Goal: Task Accomplishment & Management: Complete application form

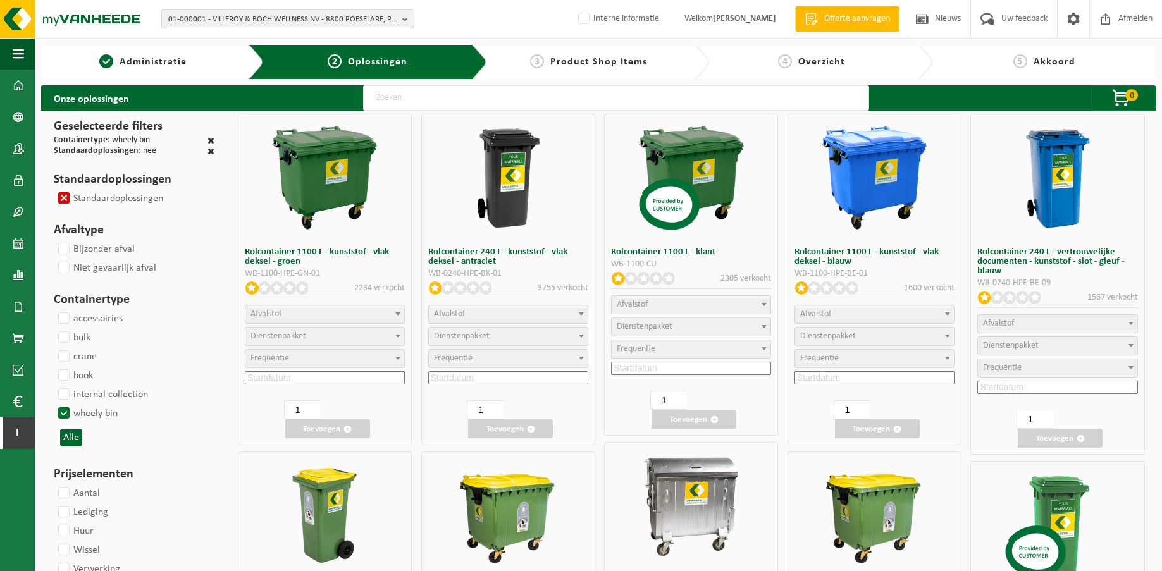
select select
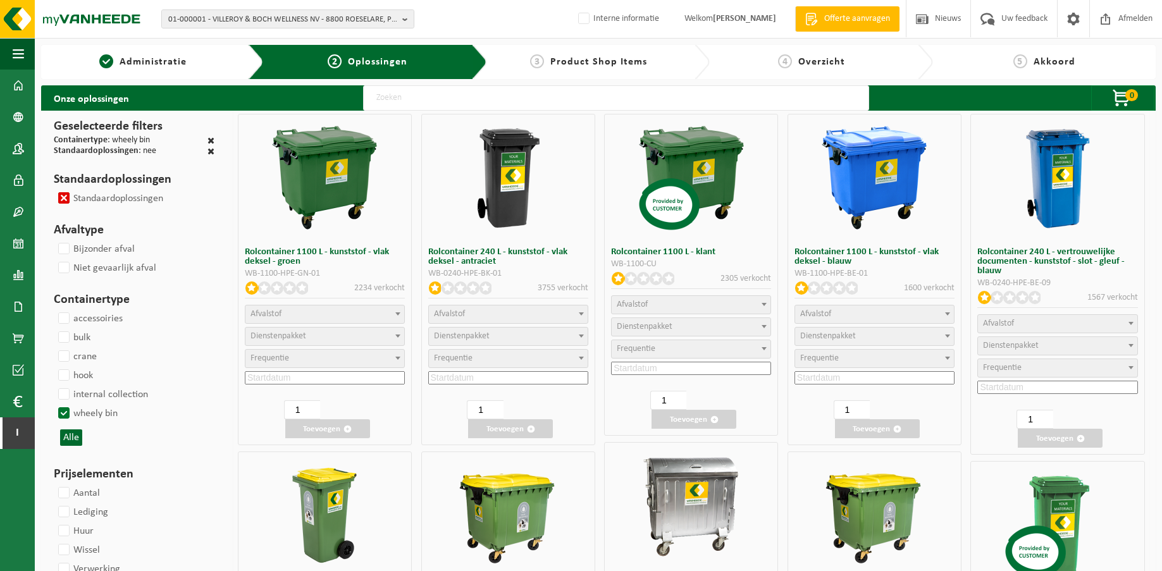
select select
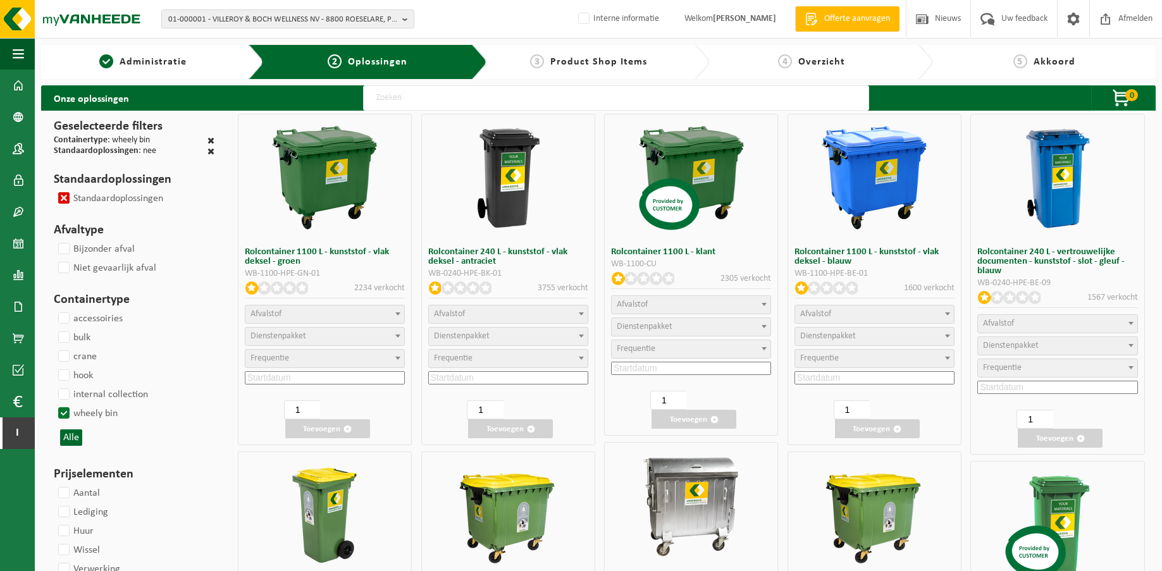
select select
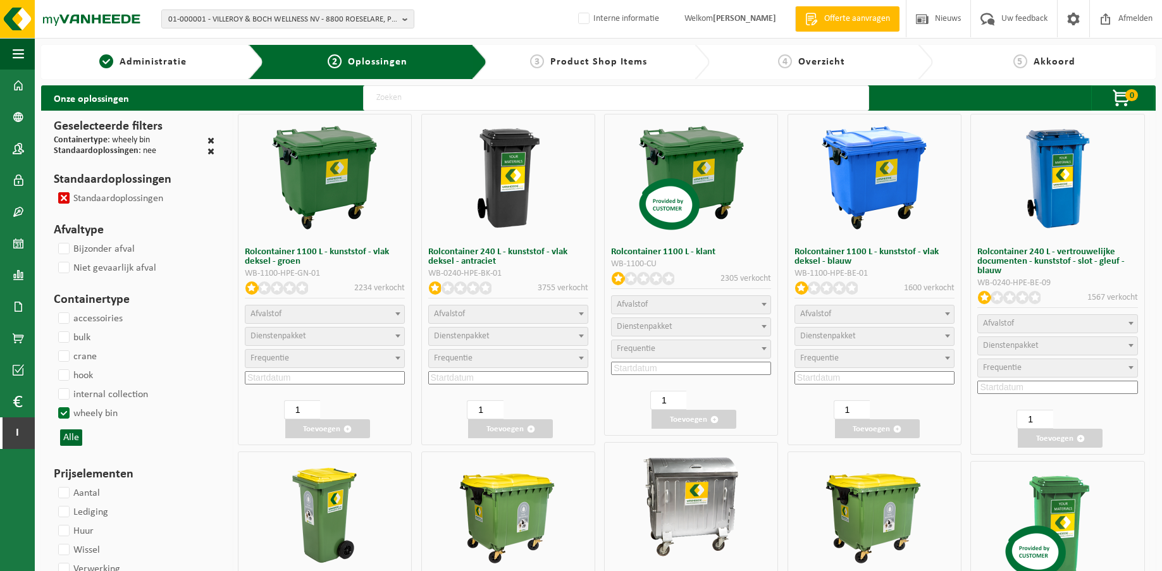
select select
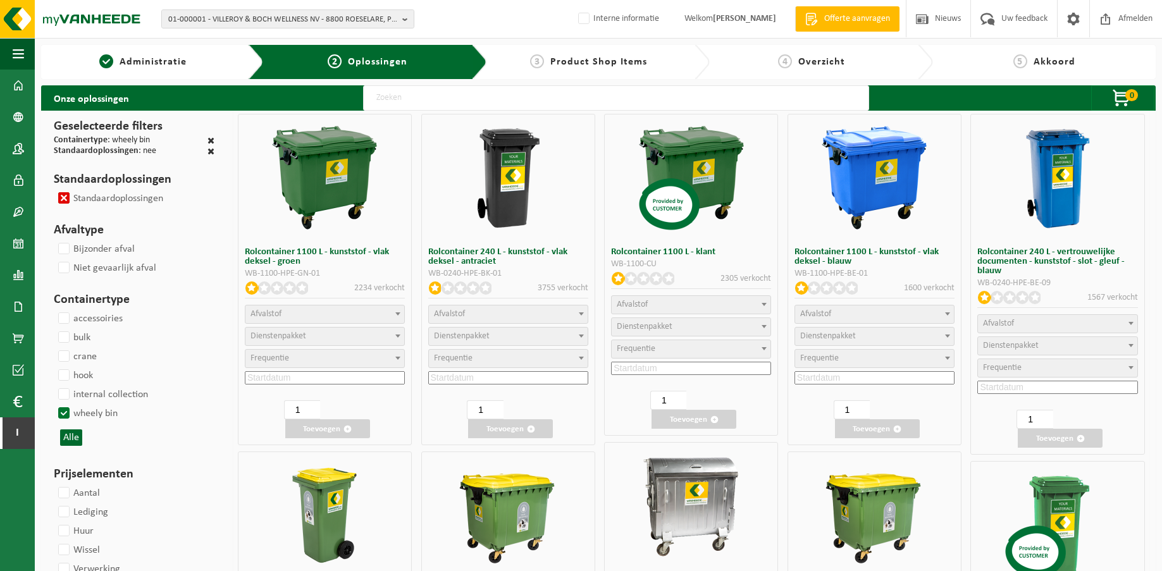
select select
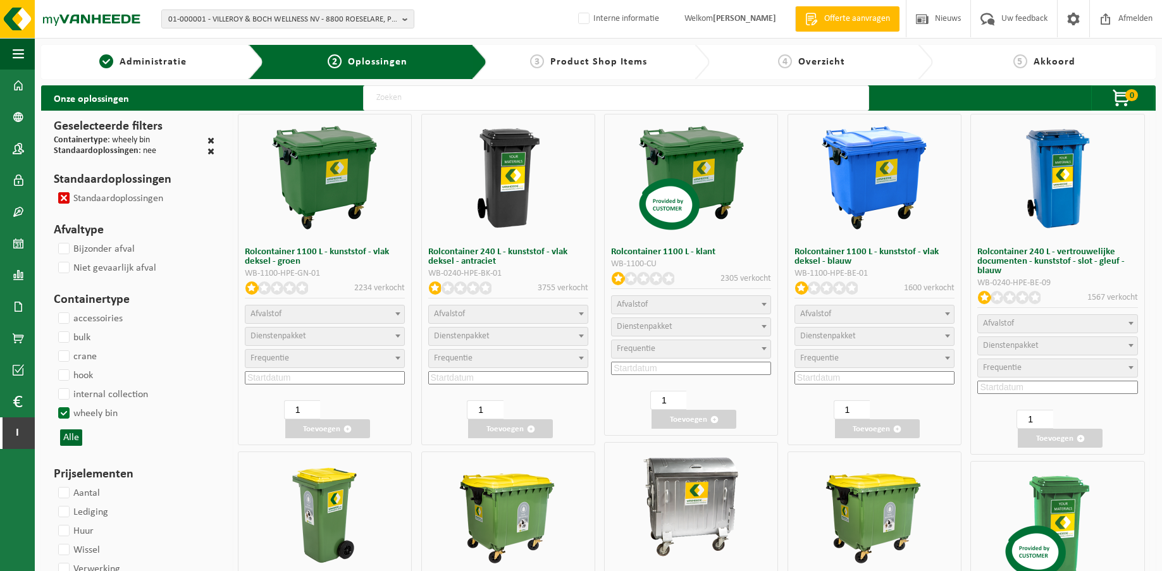
select select
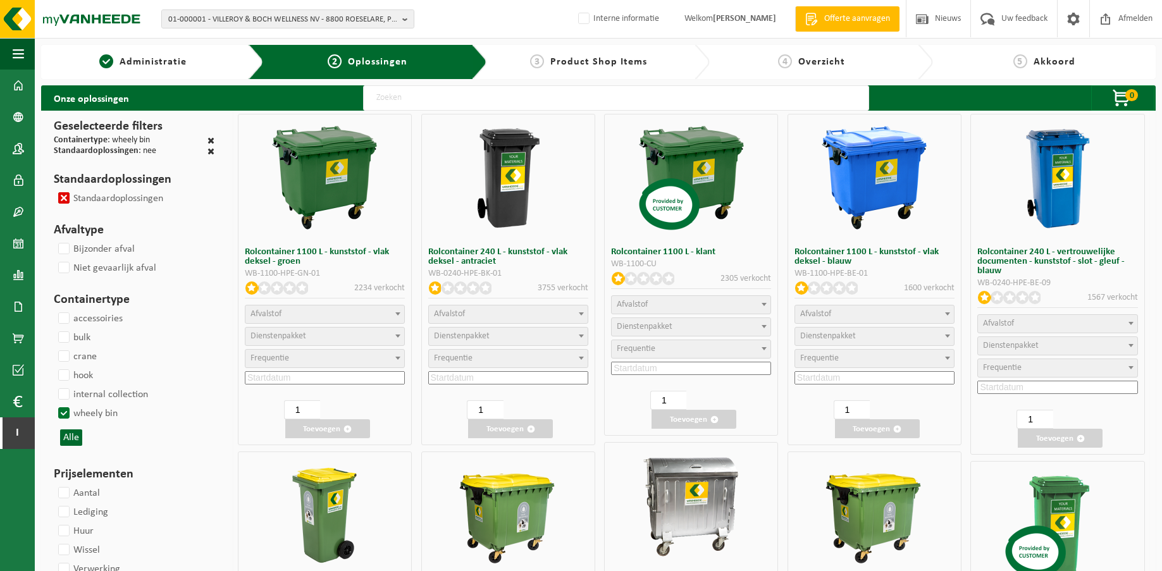
select select
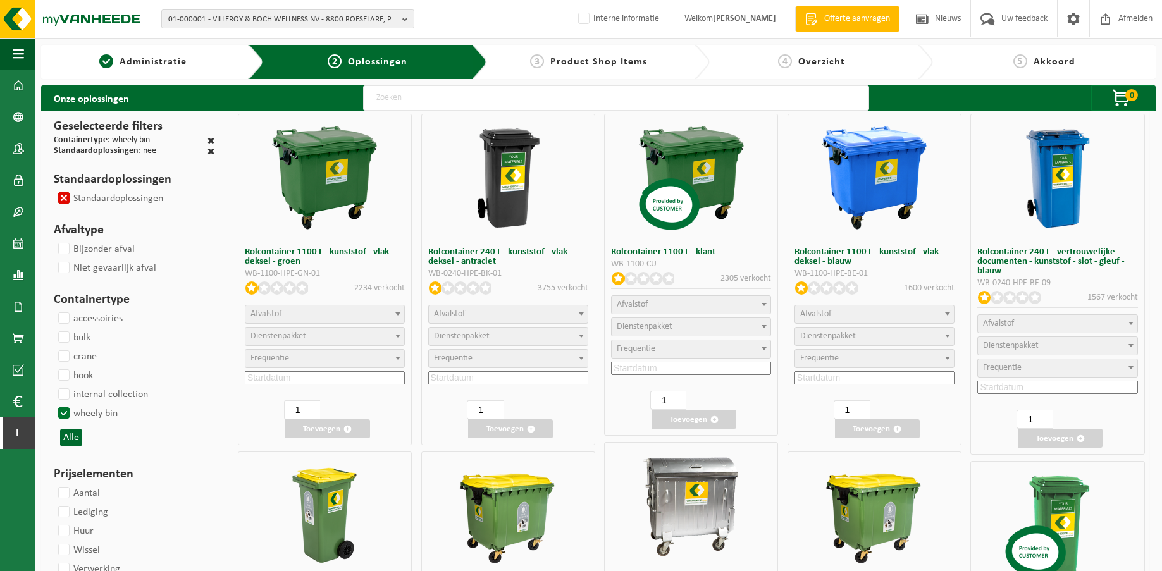
select select
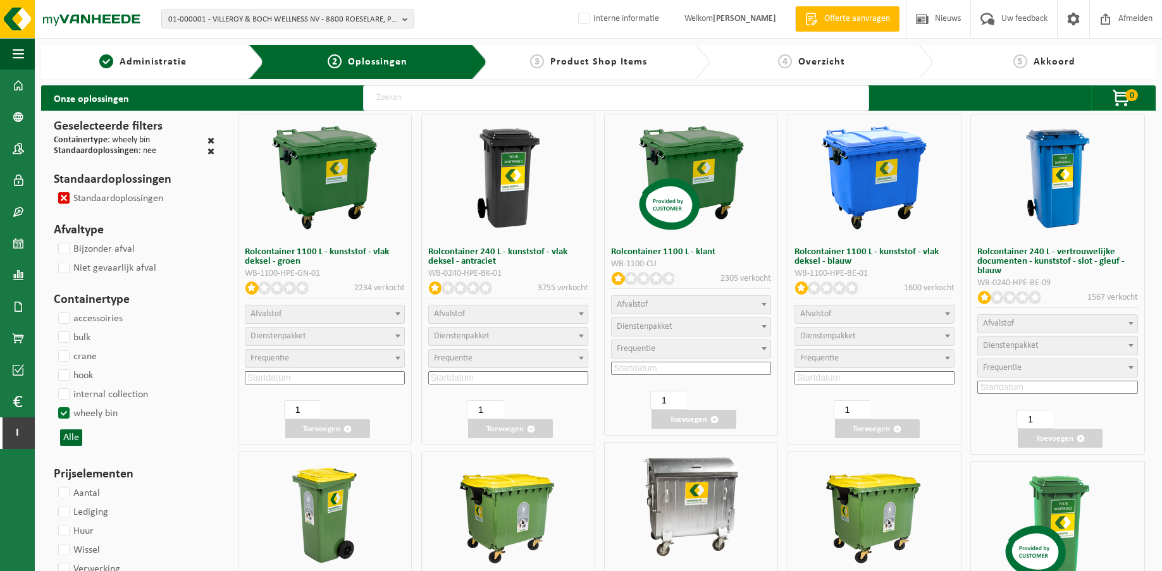
select select
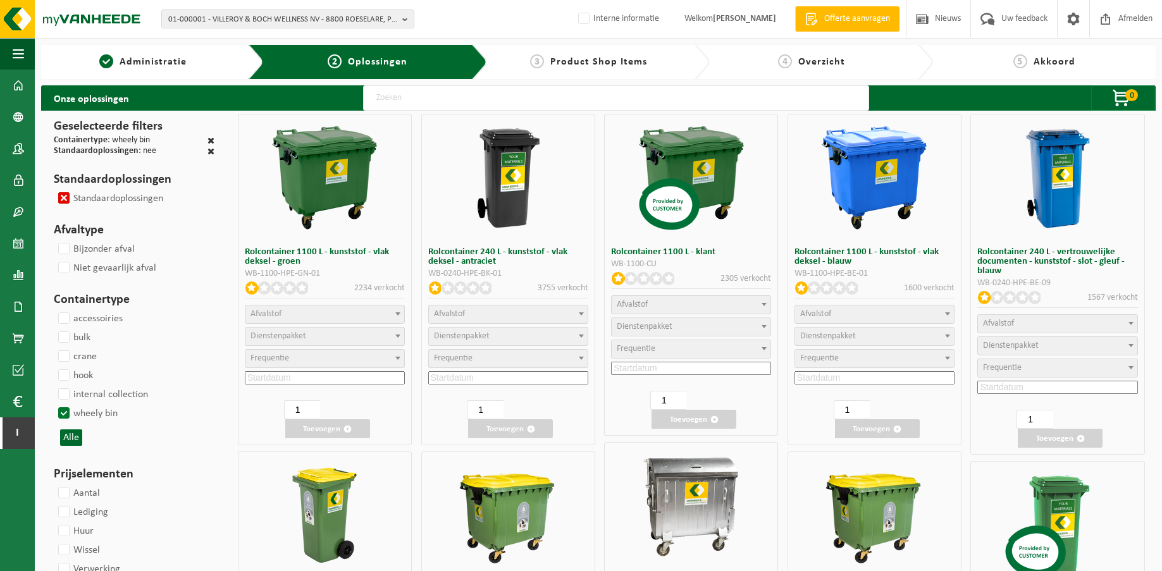
select select
